Goal: Information Seeking & Learning: Learn about a topic

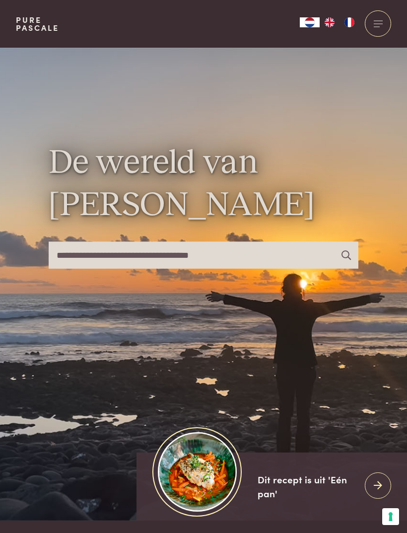
click at [98, 267] on input "text" at bounding box center [204, 255] width 310 height 26
type input "*********"
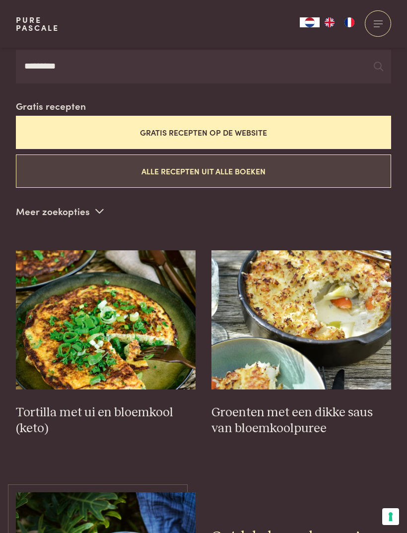
click at [274, 167] on button "Alle recepten uit alle boeken" at bounding box center [203, 170] width 375 height 33
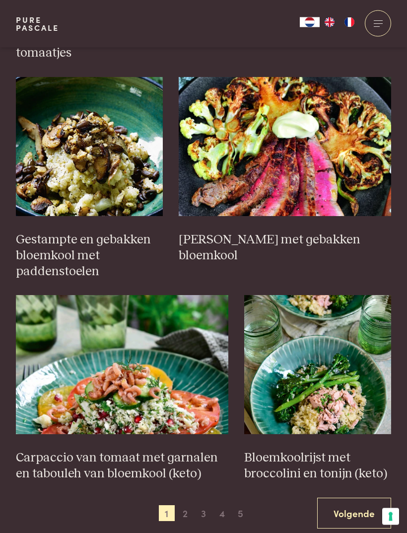
scroll to position [1289, 0]
click at [349, 506] on link "Volgende" at bounding box center [354, 513] width 74 height 31
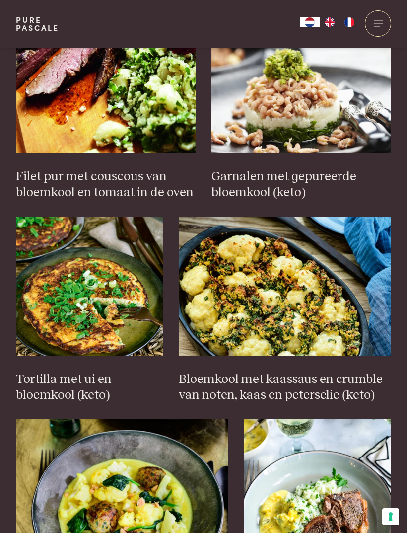
scroll to position [478, 0]
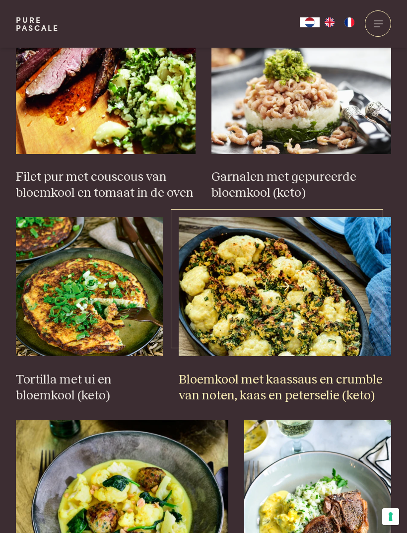
click at [297, 381] on h3 "Bloemkool met kaassaus en crumble van noten, kaas en peterselie (keto)" at bounding box center [285, 388] width 213 height 32
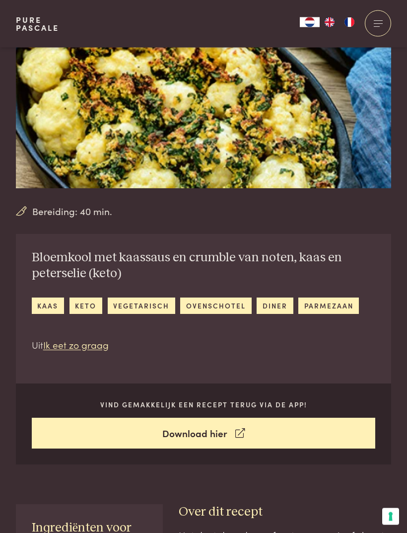
scroll to position [85, 0]
click at [82, 348] on link "Ik eet zo graag" at bounding box center [76, 344] width 66 height 13
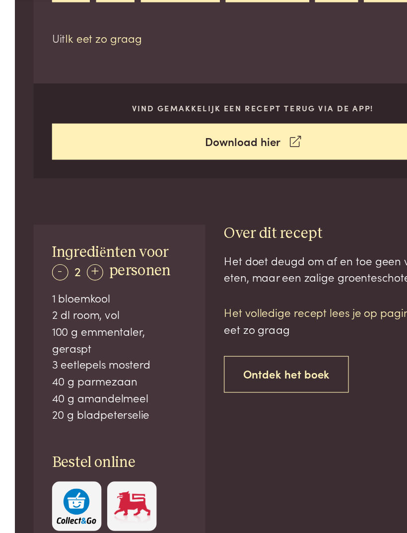
scroll to position [349, 0]
